Goal: Ask a question

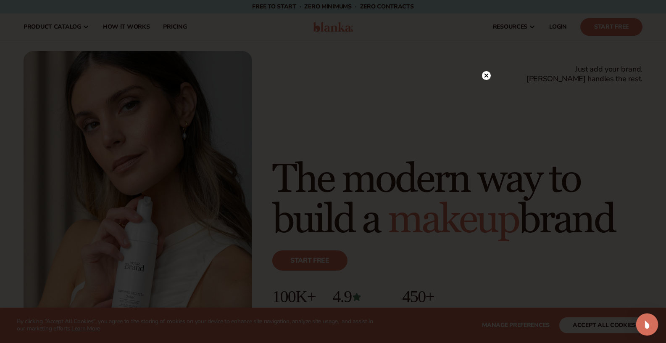
click at [651, 324] on img "Open Intercom Messenger" at bounding box center [647, 324] width 11 height 11
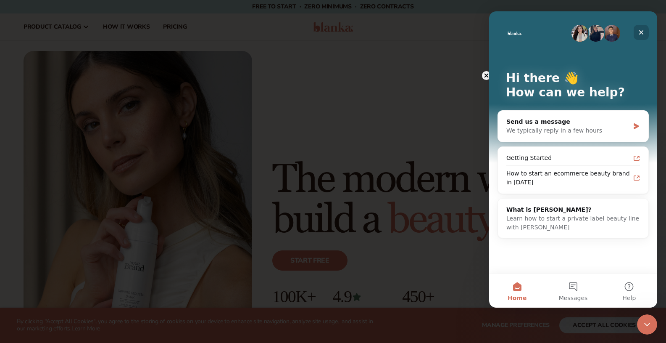
click at [643, 32] on icon "Close" at bounding box center [641, 32] width 7 height 7
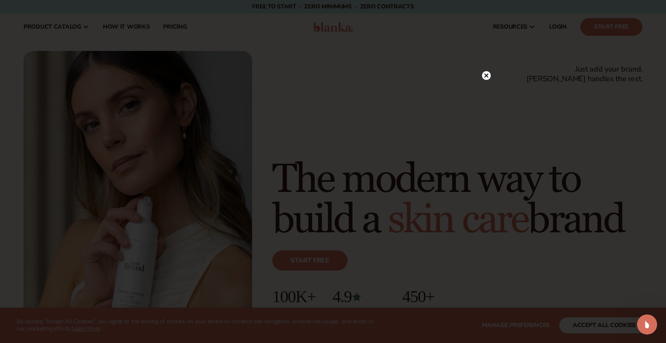
click at [490, 76] on circle at bounding box center [486, 75] width 9 height 9
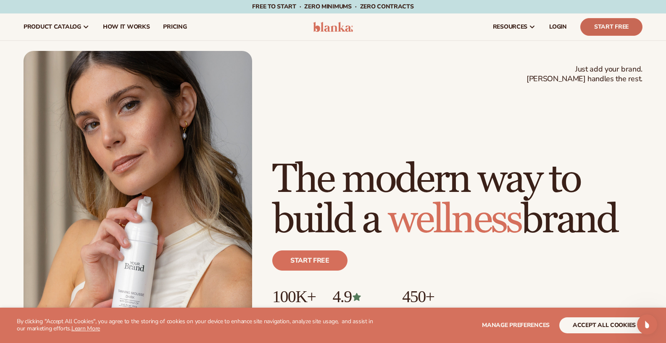
click at [597, 30] on link "Start Free" at bounding box center [612, 27] width 62 height 18
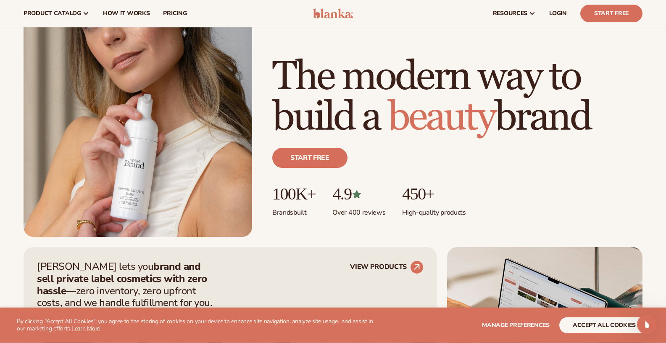
scroll to position [61, 0]
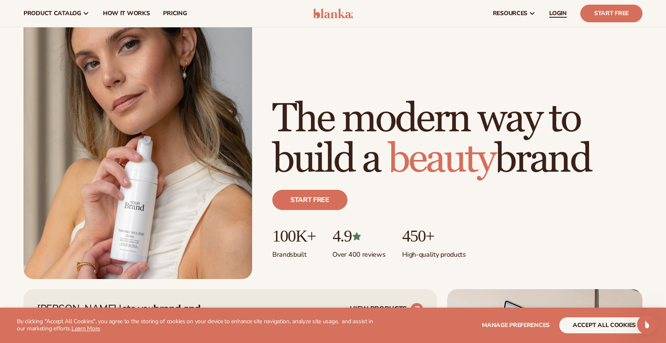
click at [562, 16] on span "LOGIN" at bounding box center [559, 13] width 18 height 7
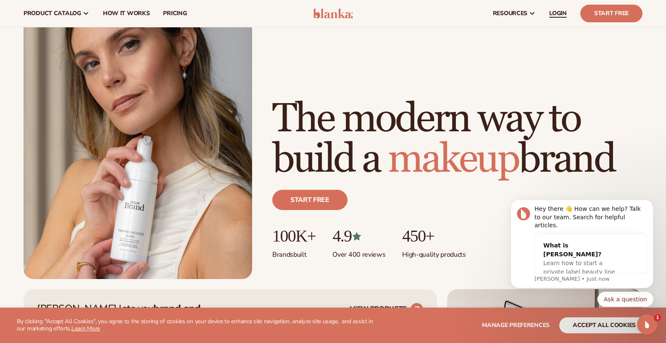
scroll to position [0, 0]
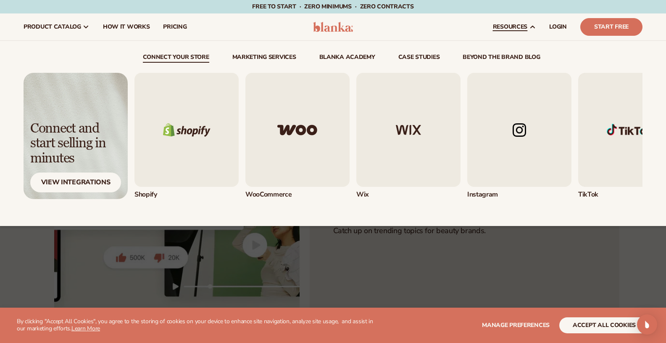
click at [288, 148] on img "2 / 5" at bounding box center [298, 130] width 104 height 114
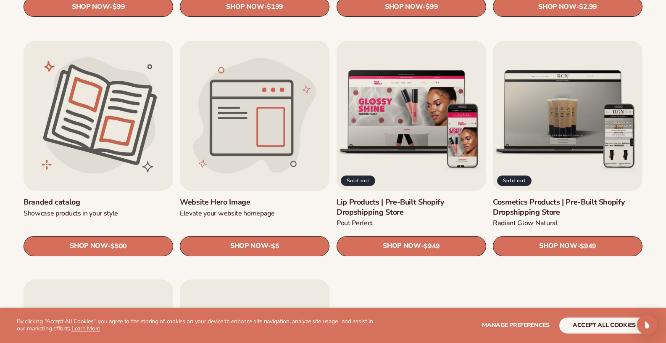
scroll to position [962, 0]
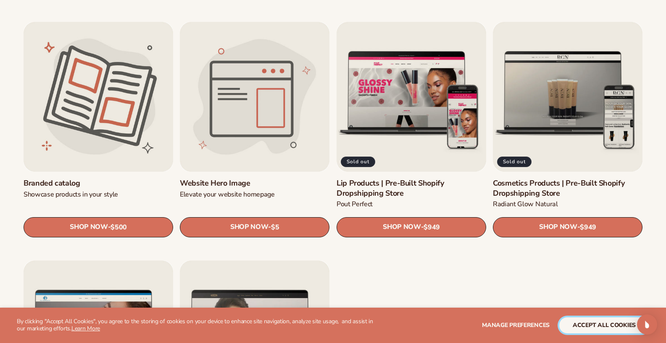
click at [580, 323] on button "accept all cookies" at bounding box center [605, 325] width 90 height 16
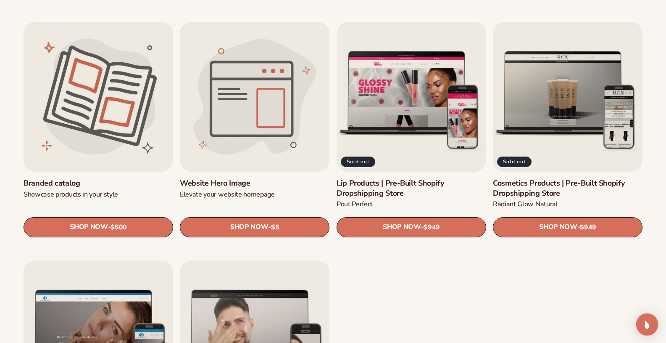
click at [652, 325] on div "Open Intercom Messenger" at bounding box center [648, 324] width 22 height 22
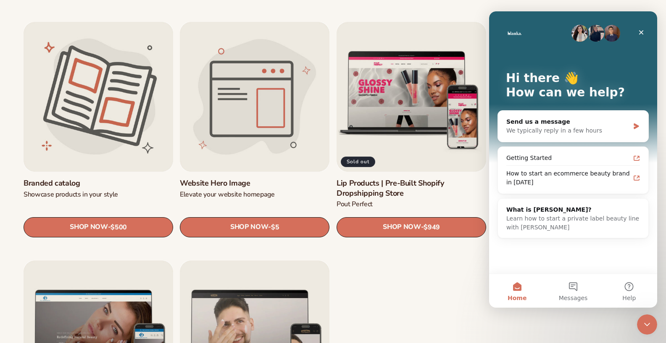
scroll to position [0, 0]
click at [540, 124] on div "Send us a message" at bounding box center [568, 121] width 123 height 9
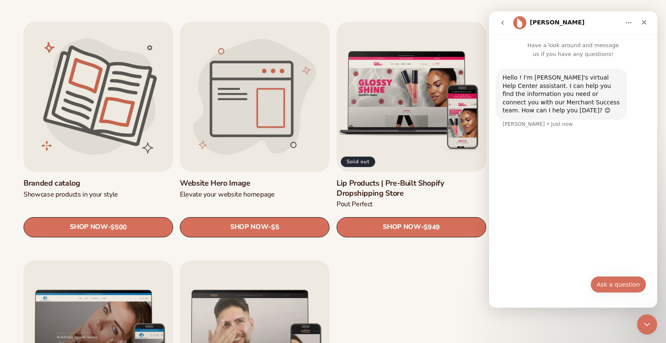
click at [605, 288] on button "Ask a question" at bounding box center [619, 284] width 56 height 17
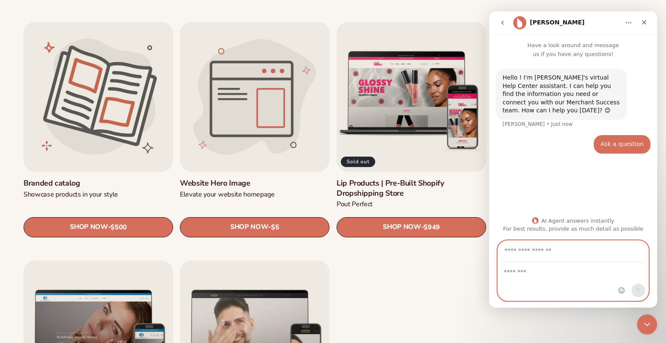
click at [566, 271] on textarea "Message…" at bounding box center [573, 269] width 151 height 14
drag, startPoint x: 566, startPoint y: 271, endPoint x: 565, endPoint y: 267, distance: 4.2
click at [533, 276] on textarea "Message…" at bounding box center [573, 269] width 151 height 14
type textarea "*"
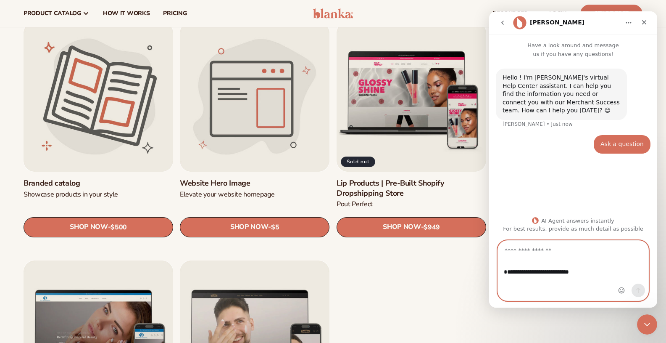
scroll to position [955, 0]
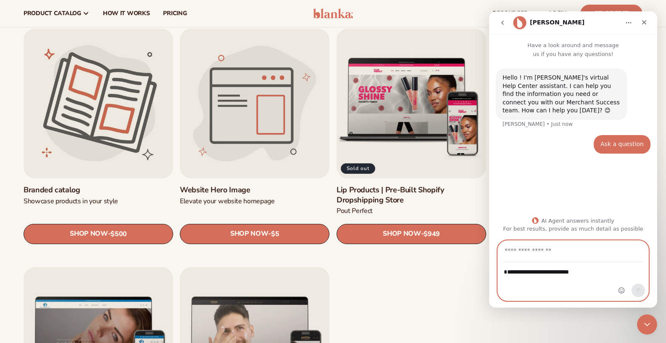
type textarea "**********"
click at [575, 257] on input "Your email" at bounding box center [573, 251] width 140 height 21
type input "**********"
drag, startPoint x: 606, startPoint y: 276, endPoint x: 598, endPoint y: 280, distance: 9.0
click at [605, 277] on textarea "**********" at bounding box center [573, 269] width 151 height 14
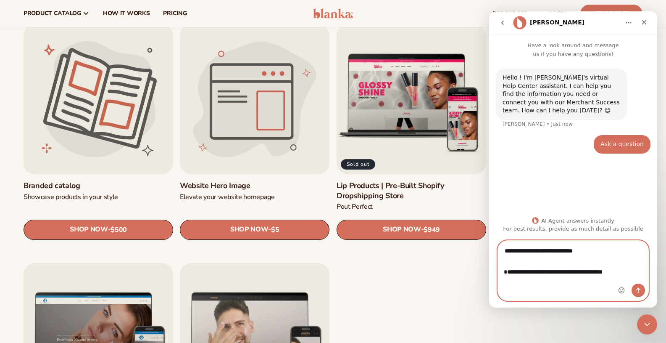
scroll to position [962, 0]
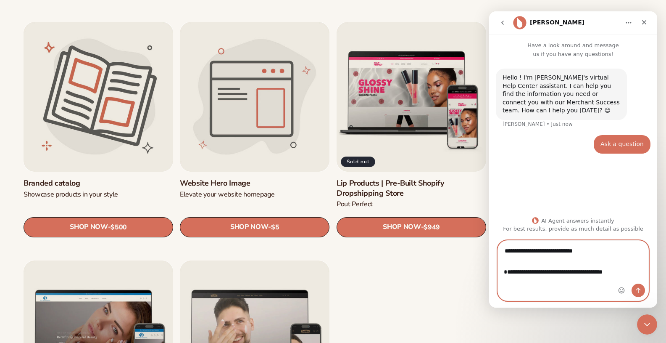
type textarea "**********"
click at [640, 295] on button "Send a message…" at bounding box center [638, 289] width 13 height 13
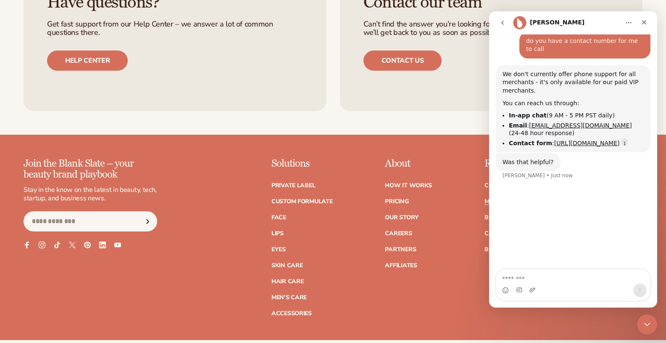
scroll to position [1965, 0]
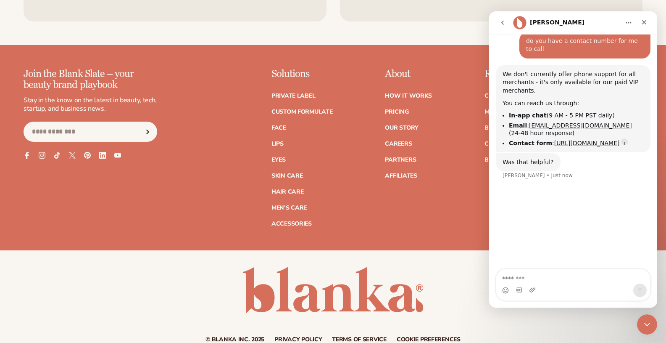
click at [531, 276] on textarea "Message…" at bounding box center [574, 276] width 154 height 14
type textarea "*"
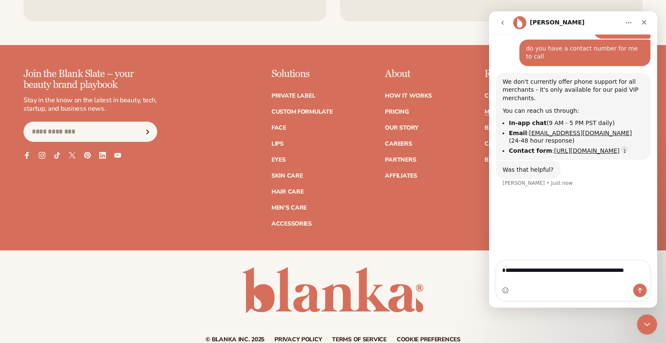
scroll to position [1, 0]
type textarea "**********"
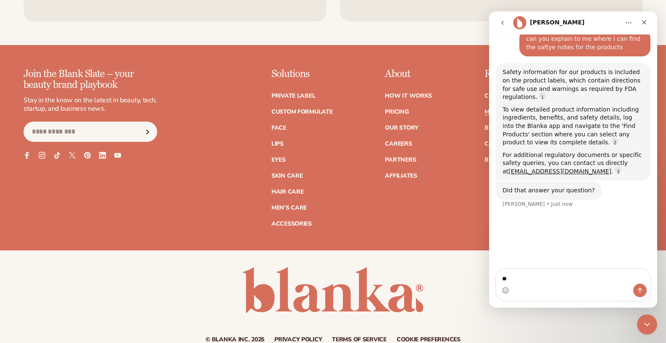
type textarea "*"
type textarea "**********"
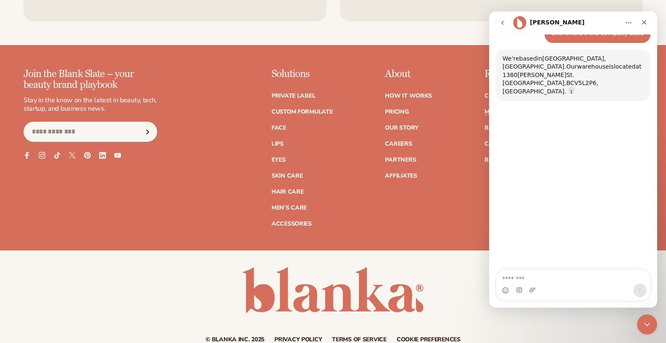
scroll to position [444, 0]
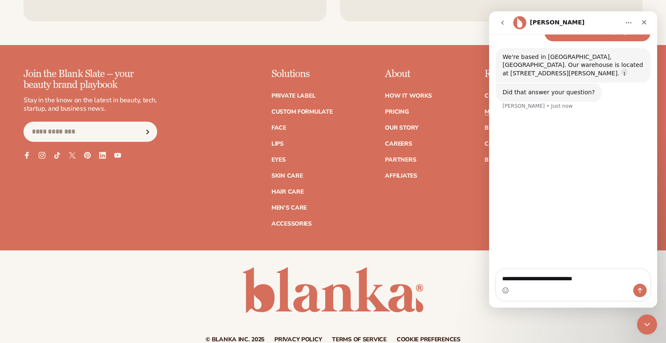
type textarea "**********"
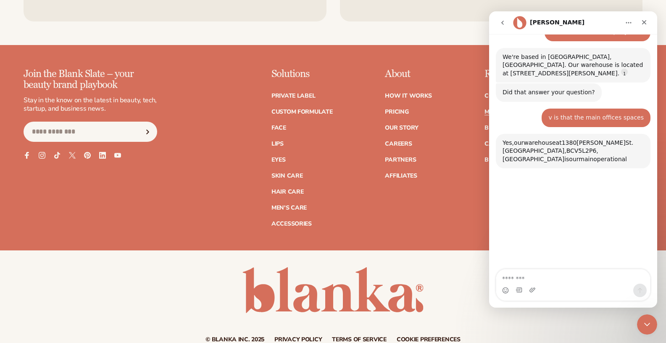
scroll to position [530, 0]
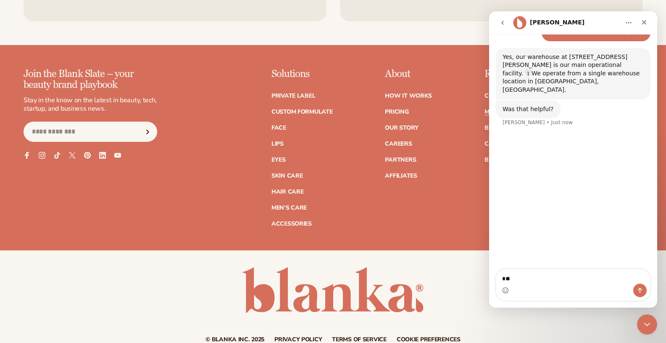
type textarea "*"
click at [629, 24] on icon "Home" at bounding box center [629, 22] width 7 height 7
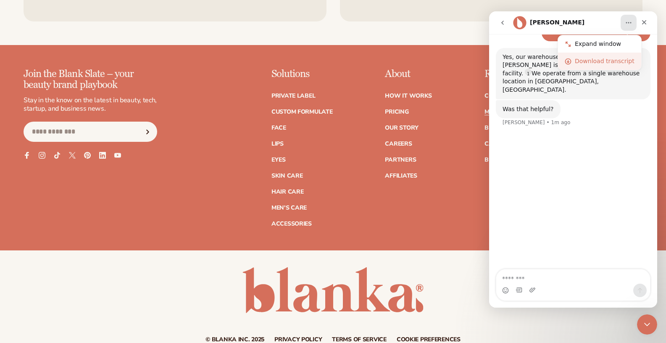
click at [607, 61] on div "Download transcript" at bounding box center [605, 61] width 60 height 9
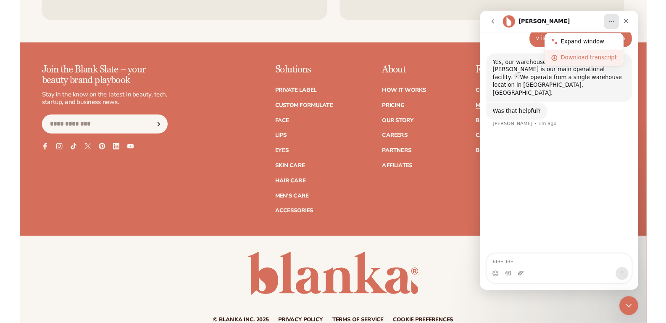
scroll to position [522, 0]
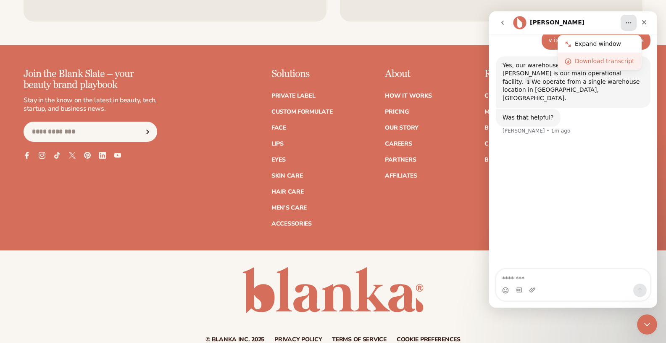
click at [611, 63] on div "Download transcript" at bounding box center [605, 61] width 60 height 9
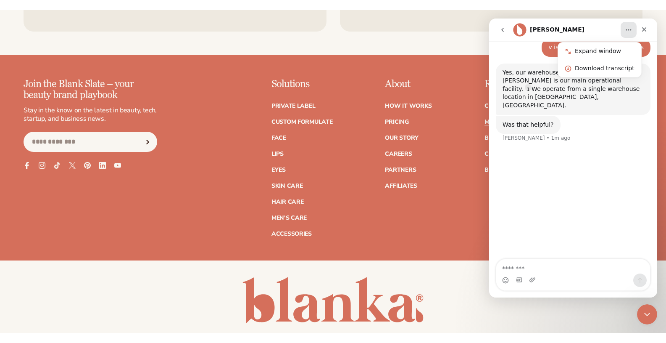
scroll to position [505, 0]
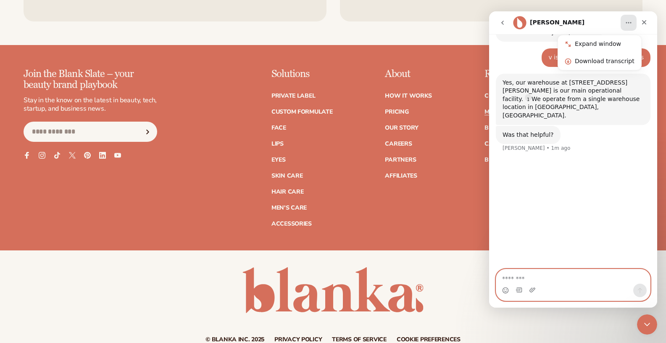
click at [537, 277] on textarea "Message…" at bounding box center [574, 276] width 154 height 14
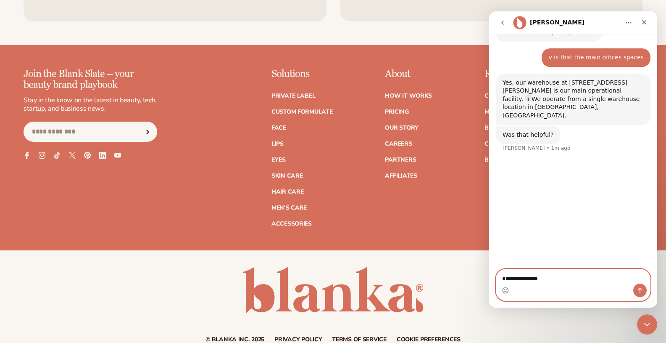
type textarea "**********"
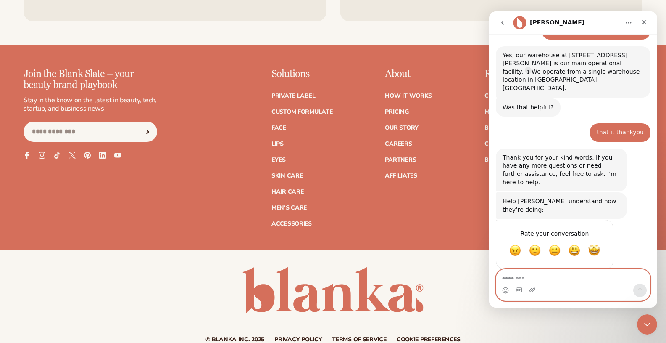
scroll to position [534, 0]
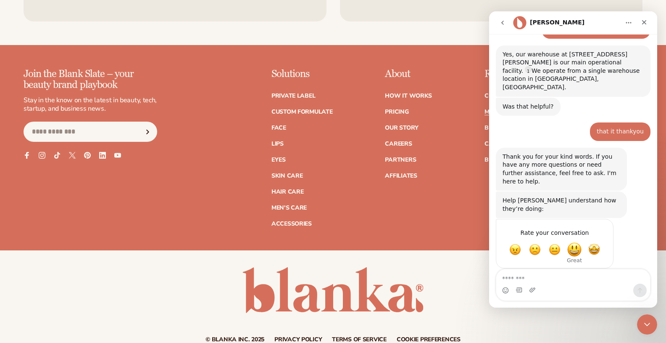
click at [576, 242] on span "Great" at bounding box center [574, 249] width 15 height 15
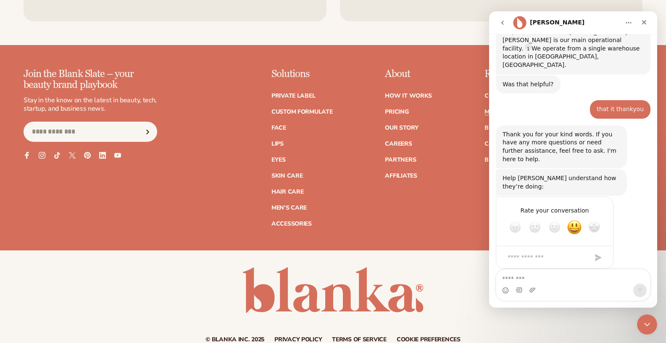
scroll to position [557, 0]
click at [645, 24] on icon "Close" at bounding box center [645, 22] width 5 height 5
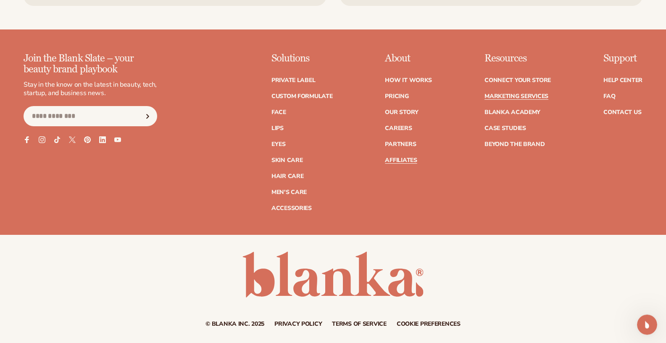
scroll to position [2015, 0]
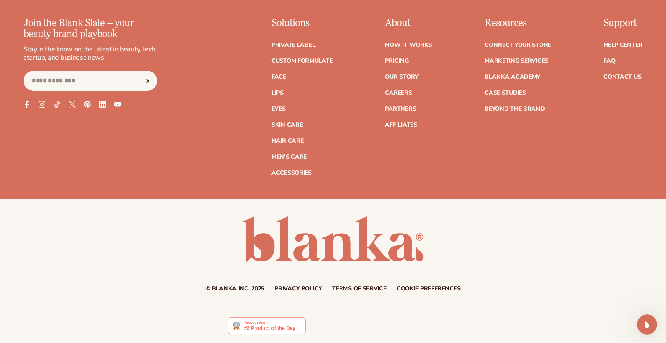
click at [318, 291] on link "Privacy policy" at bounding box center [299, 289] width 48 height 6
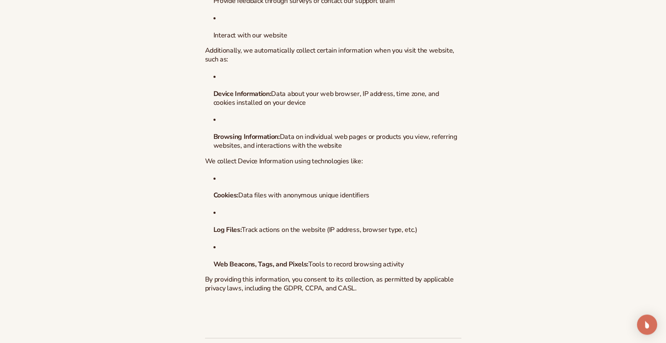
scroll to position [565, 0]
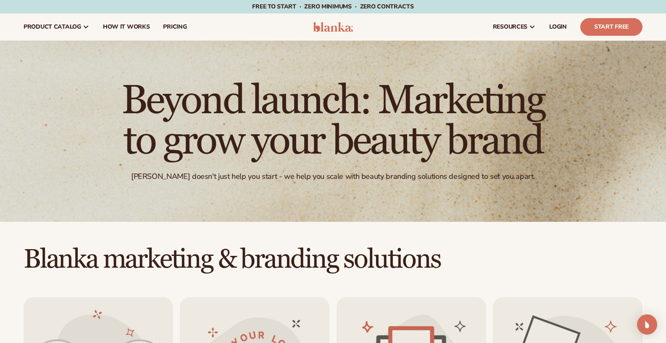
scroll to position [2015, 0]
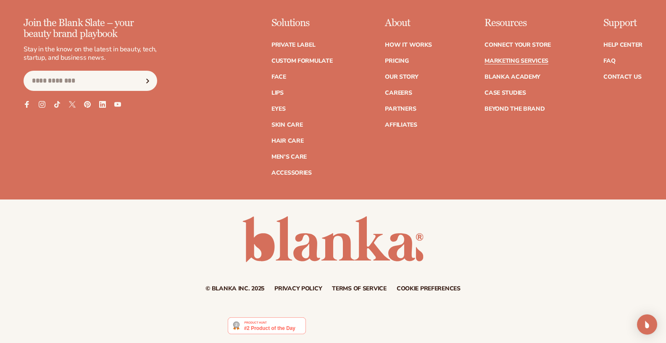
click at [353, 287] on link "Terms of service" at bounding box center [359, 289] width 55 height 6
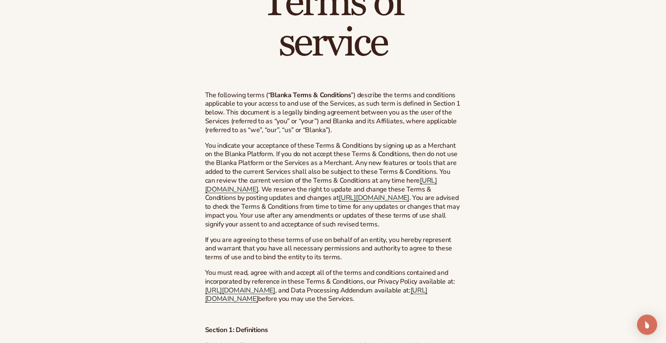
scroll to position [87, 0]
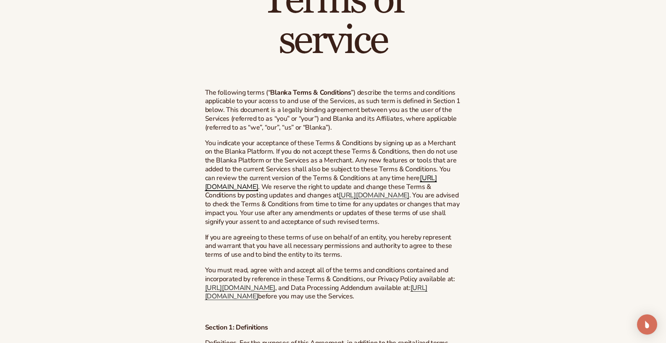
click at [302, 188] on link "[URL][DOMAIN_NAME]" at bounding box center [321, 182] width 232 height 18
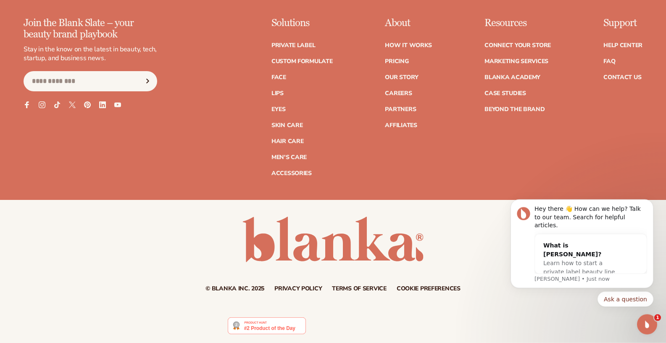
scroll to position [3520, 0]
click at [358, 287] on link "Terms of service" at bounding box center [359, 289] width 55 height 6
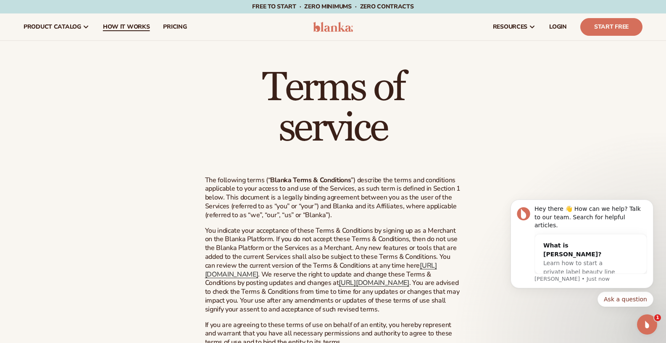
click at [137, 28] on span "How It Works" at bounding box center [126, 27] width 47 height 7
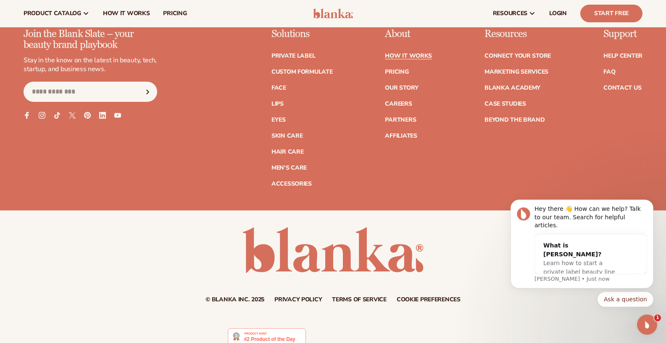
scroll to position [1985, 0]
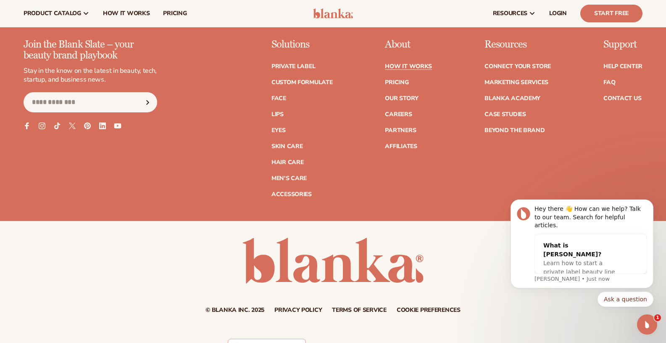
click at [117, 128] on icon at bounding box center [117, 125] width 7 height 5
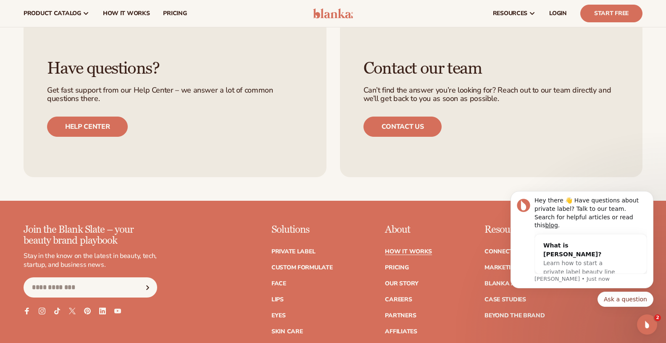
scroll to position [1689, 0]
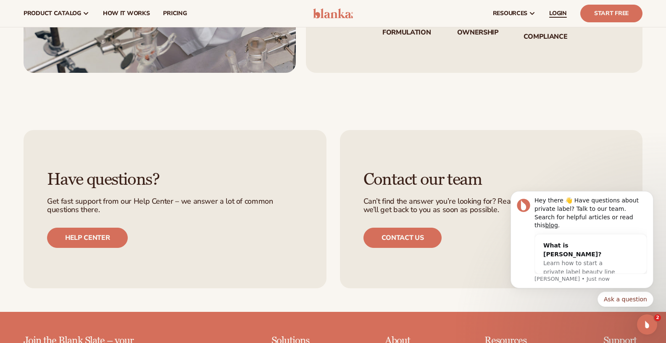
click at [555, 18] on link "LOGIN" at bounding box center [558, 13] width 31 height 27
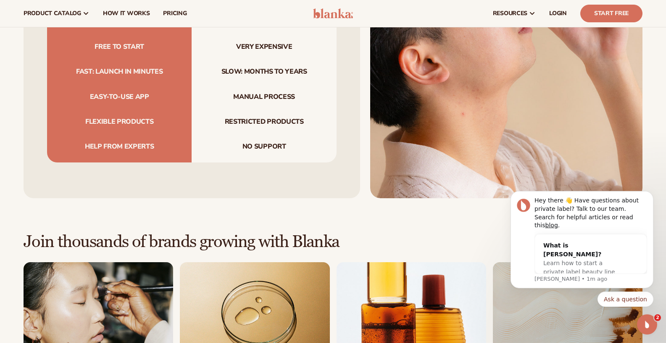
scroll to position [693, 0]
